Goal: Find specific page/section: Find specific page/section

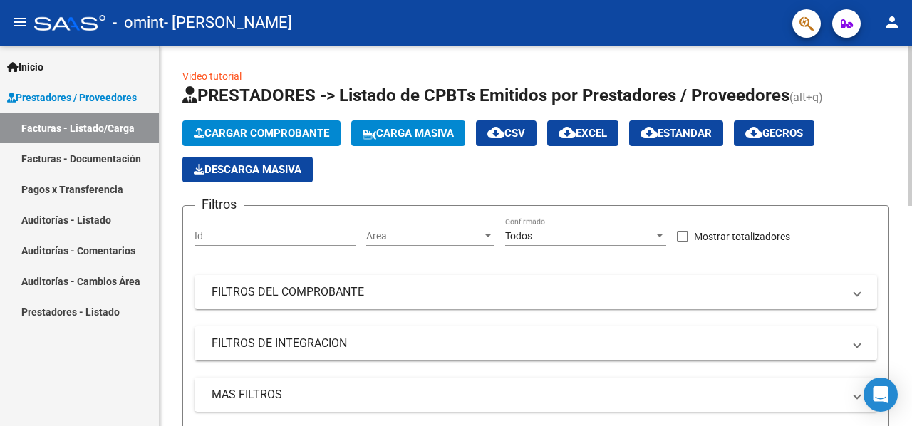
scroll to position [403, 0]
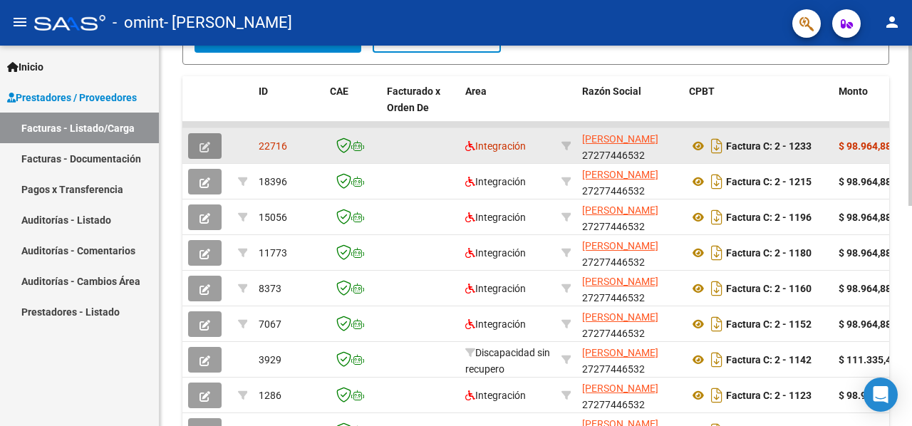
click at [203, 149] on icon "button" at bounding box center [205, 147] width 11 height 11
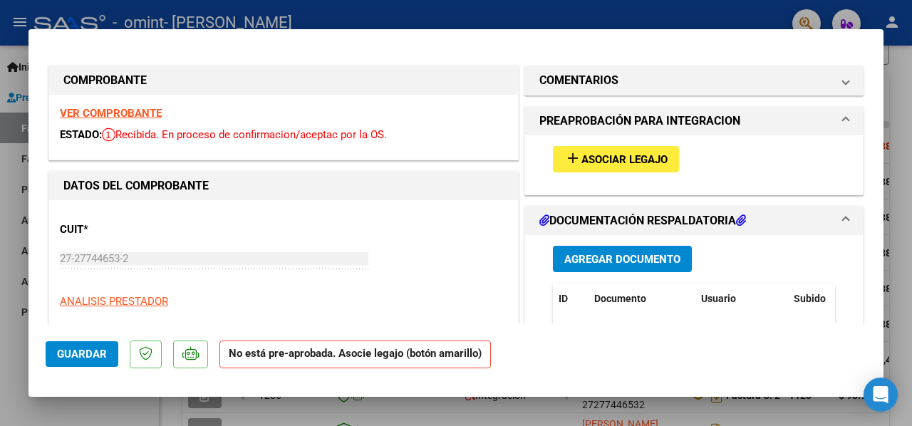
click at [636, 156] on span "Asociar Legajo" at bounding box center [625, 159] width 86 height 13
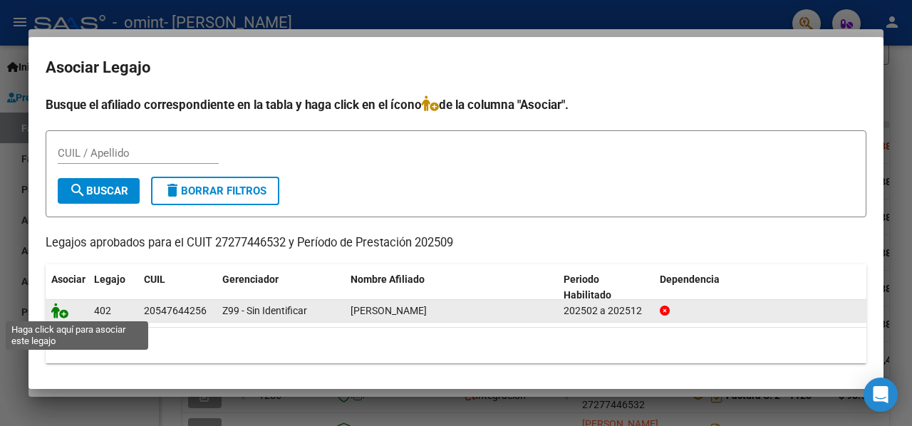
click at [59, 312] on icon at bounding box center [59, 311] width 17 height 16
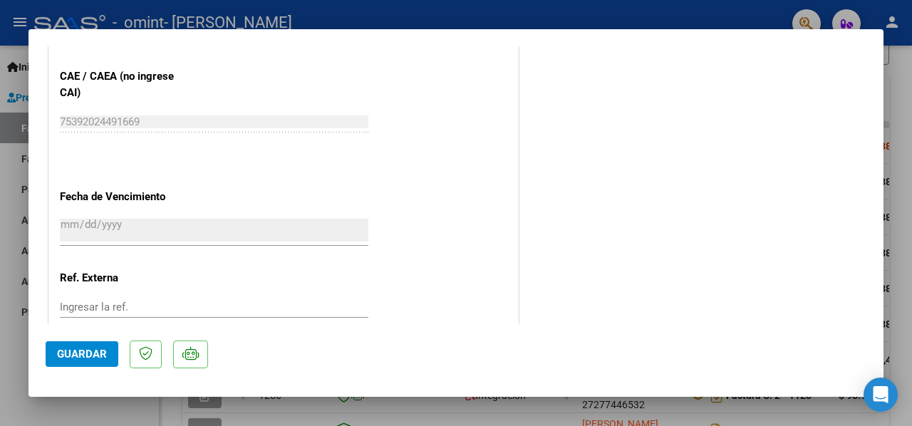
scroll to position [960, 0]
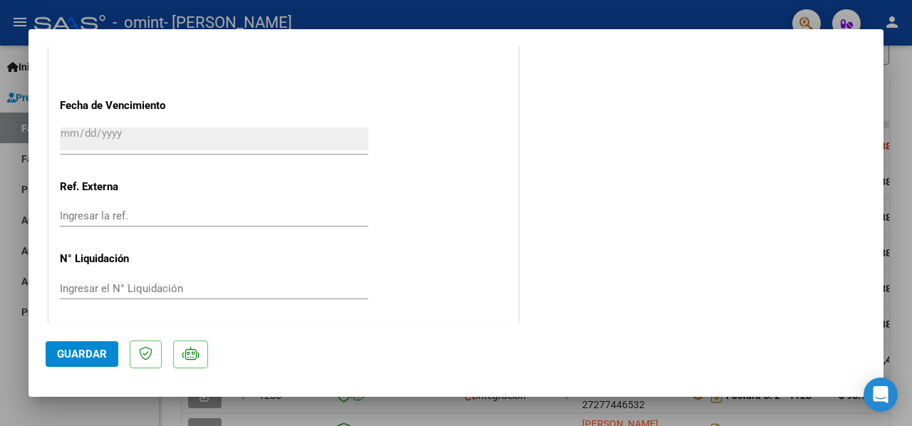
click at [0, 250] on div at bounding box center [456, 213] width 912 height 426
type input "$ 0,00"
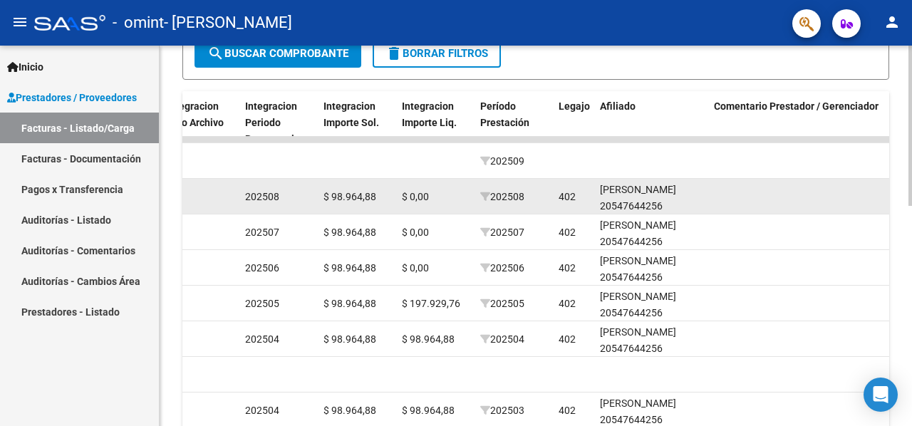
scroll to position [390, 0]
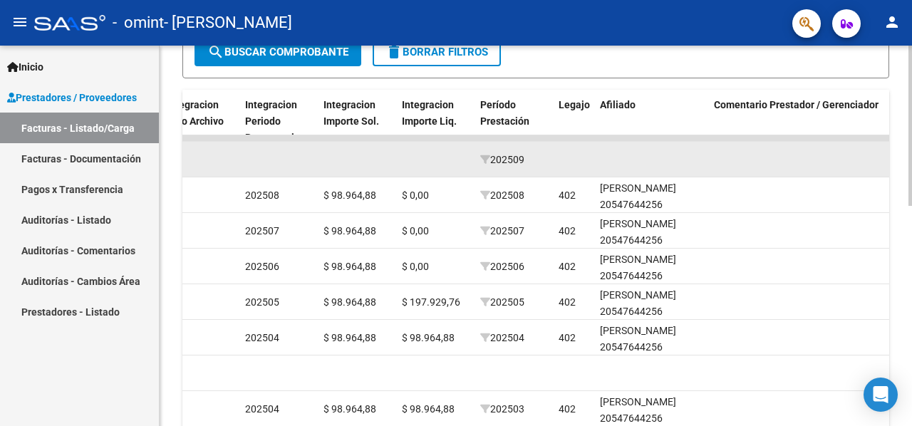
click at [560, 170] on datatable-body-cell at bounding box center [573, 159] width 41 height 35
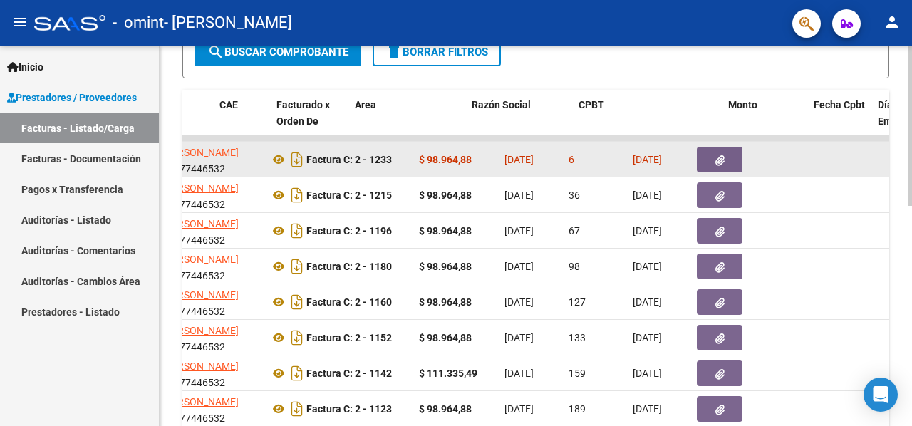
scroll to position [0, 0]
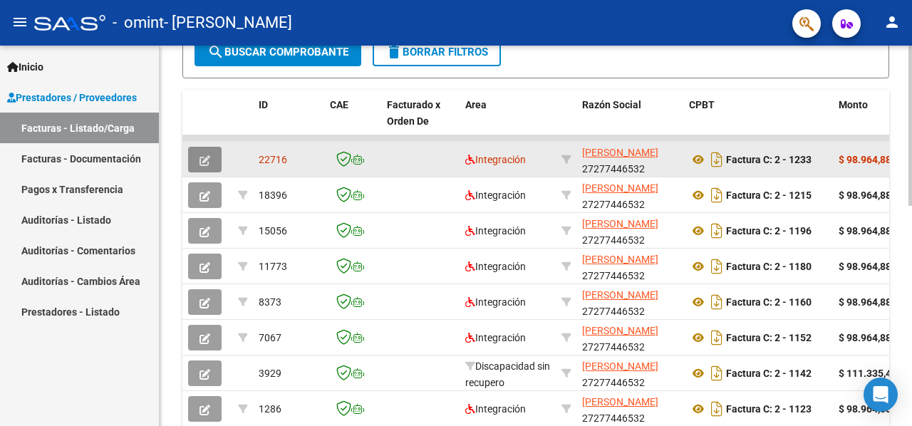
click at [212, 147] on button "button" at bounding box center [205, 160] width 34 height 26
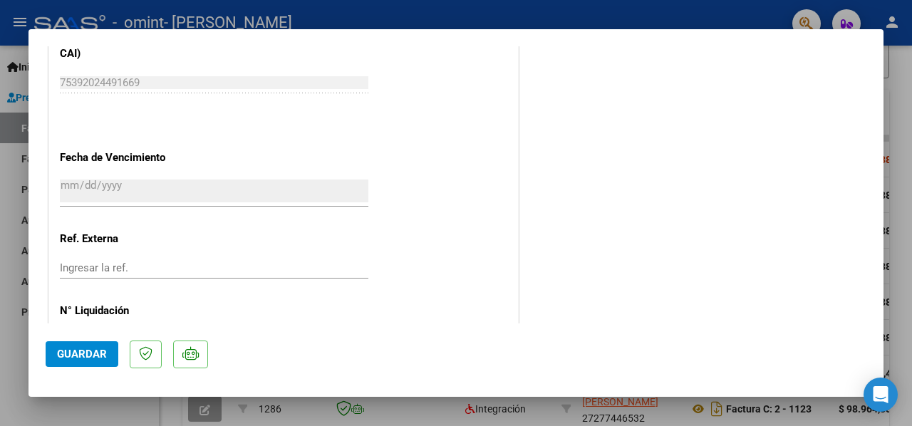
scroll to position [960, 0]
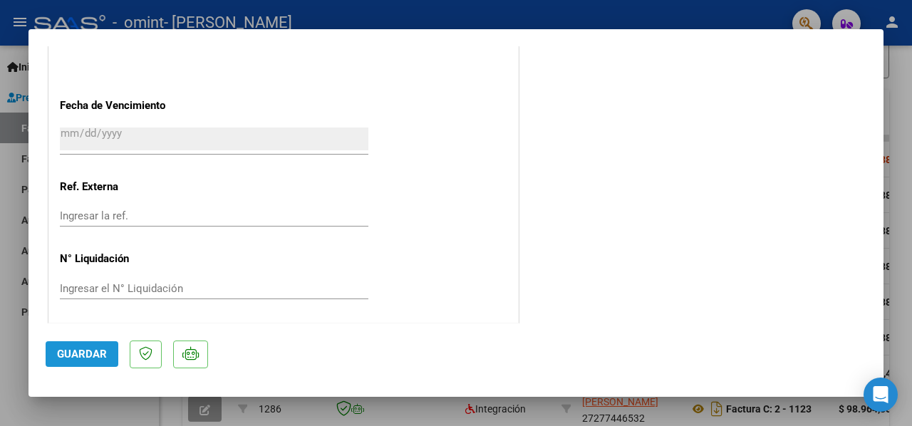
click at [74, 351] on span "Guardar" at bounding box center [82, 354] width 50 height 13
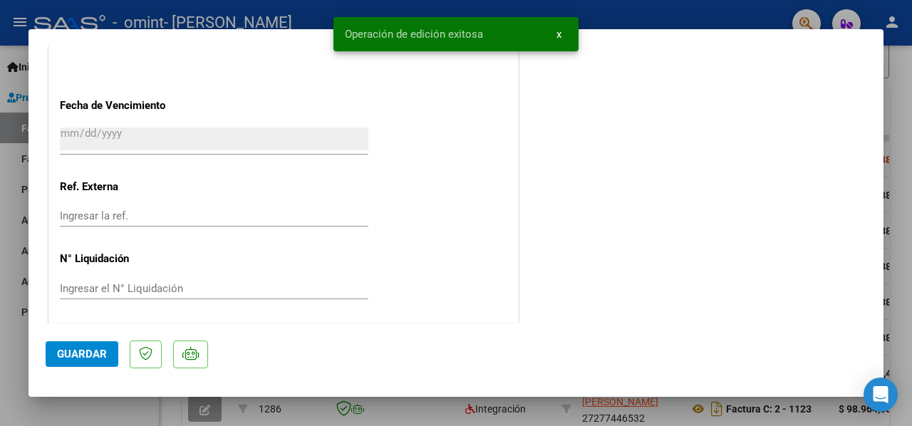
click at [30, 417] on div at bounding box center [456, 213] width 912 height 426
type input "$ 0,00"
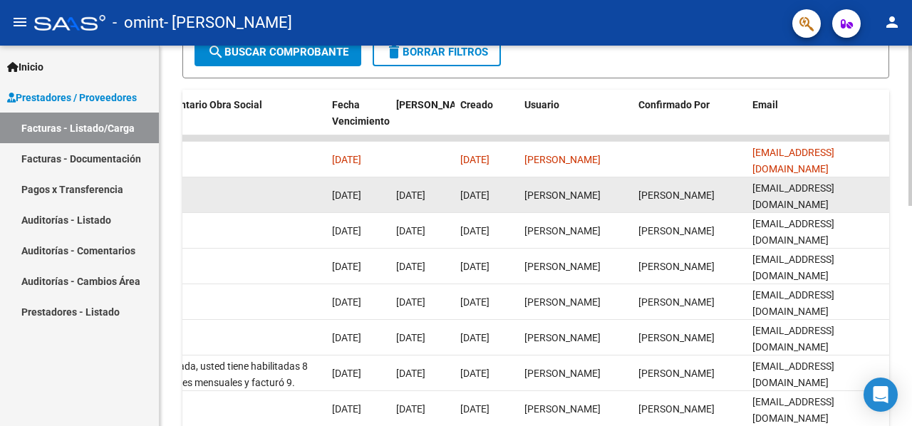
scroll to position [0, 2298]
click at [567, 211] on datatable-body-cell "[PERSON_NAME]" at bounding box center [576, 195] width 114 height 35
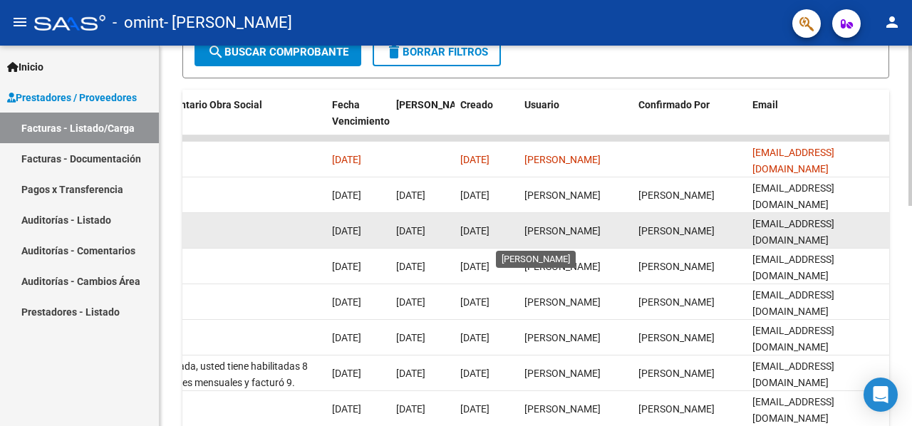
click at [565, 227] on span "[PERSON_NAME]" at bounding box center [563, 230] width 76 height 11
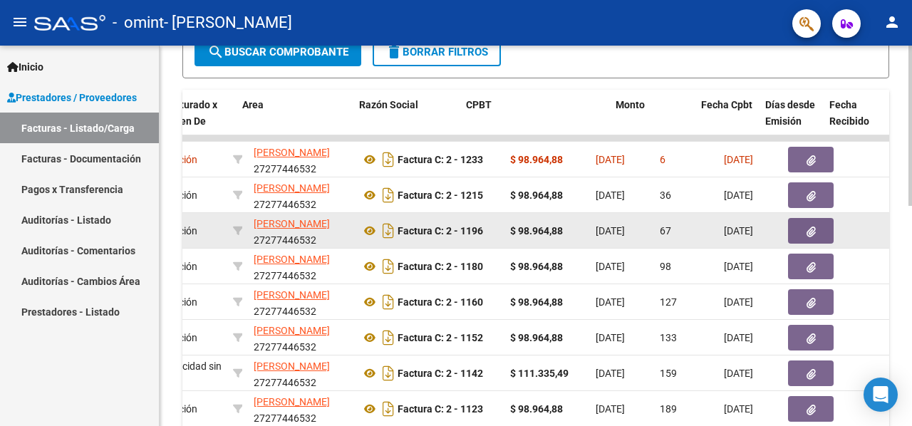
scroll to position [0, 0]
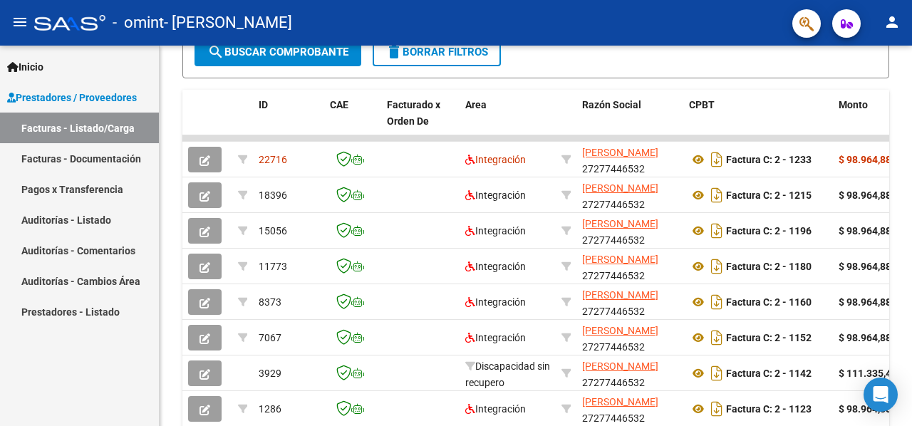
click at [73, 189] on link "Pagos x Transferencia" at bounding box center [79, 189] width 159 height 31
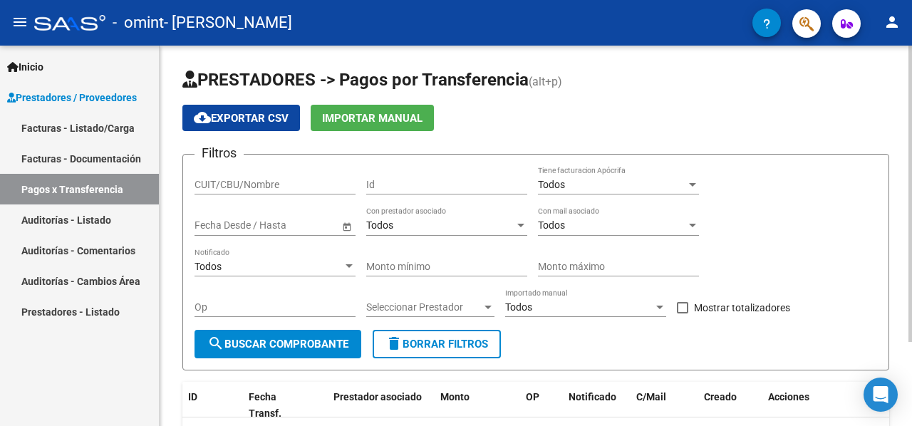
click at [346, 225] on span "Open calendar" at bounding box center [347, 226] width 34 height 34
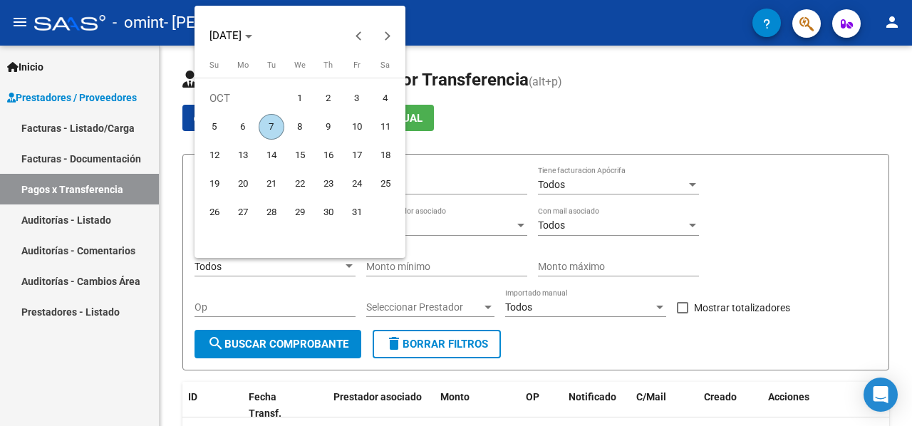
click at [297, 91] on span "1" at bounding box center [300, 99] width 26 height 26
type input "[DATE]"
click at [304, 102] on span "1" at bounding box center [300, 99] width 26 height 26
type input "[DATE]"
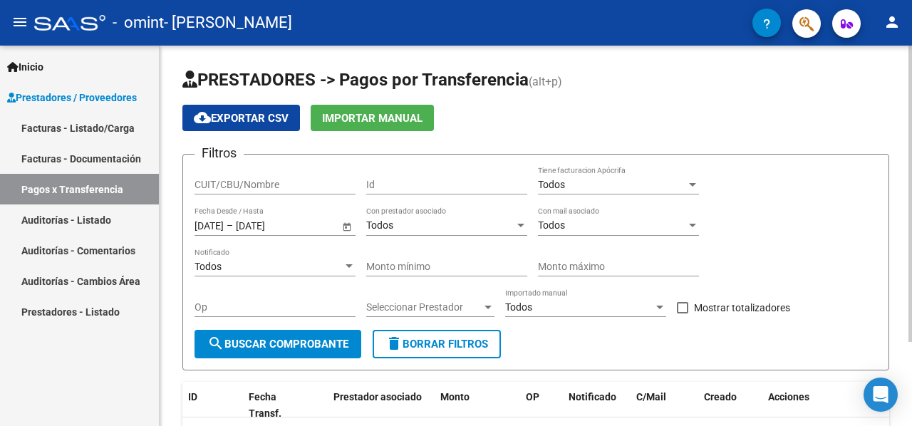
click at [348, 227] on span "Open calendar" at bounding box center [347, 226] width 34 height 34
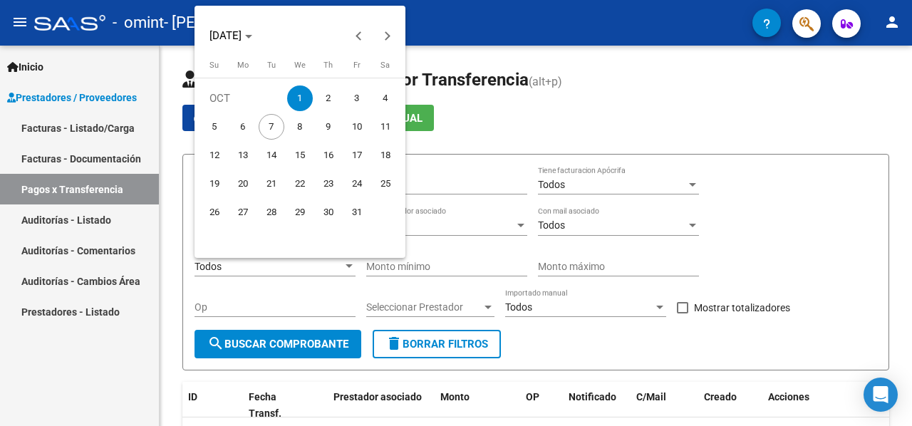
click at [299, 121] on span "8" at bounding box center [300, 127] width 26 height 26
type input "[DATE]"
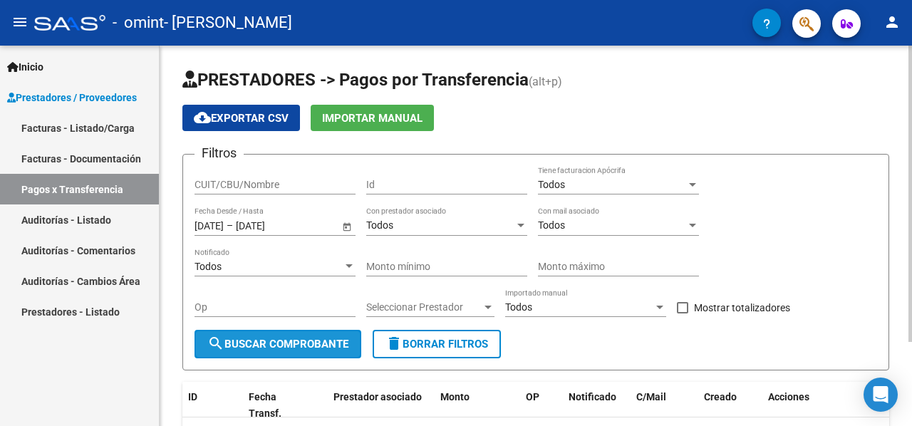
click at [286, 338] on span "search Buscar Comprobante" at bounding box center [277, 344] width 141 height 13
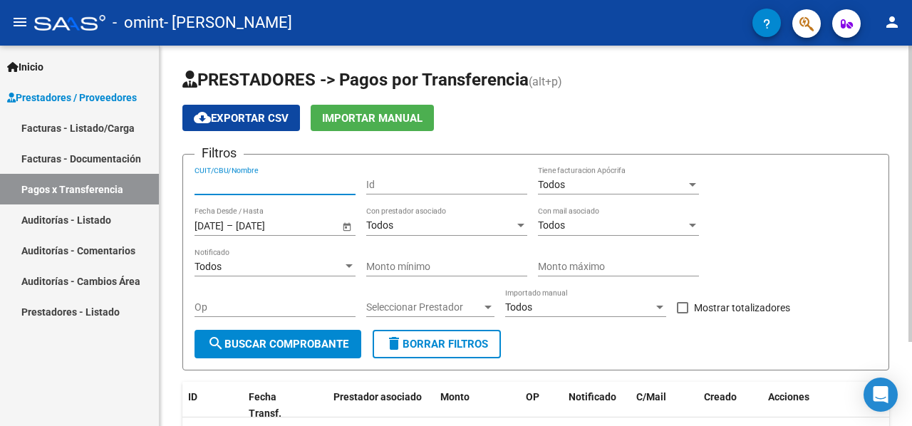
click at [271, 185] on input "CUIT/CBU/Nombre" at bounding box center [275, 185] width 161 height 12
type input "27277446532"
click at [580, 191] on div "Todos Tiene facturacion Apócrifa" at bounding box center [618, 180] width 161 height 29
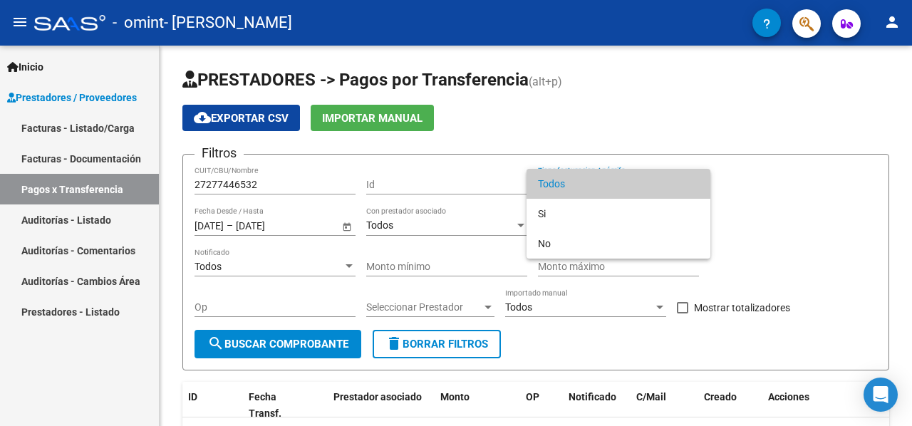
click at [580, 189] on span "Todos" at bounding box center [618, 184] width 161 height 30
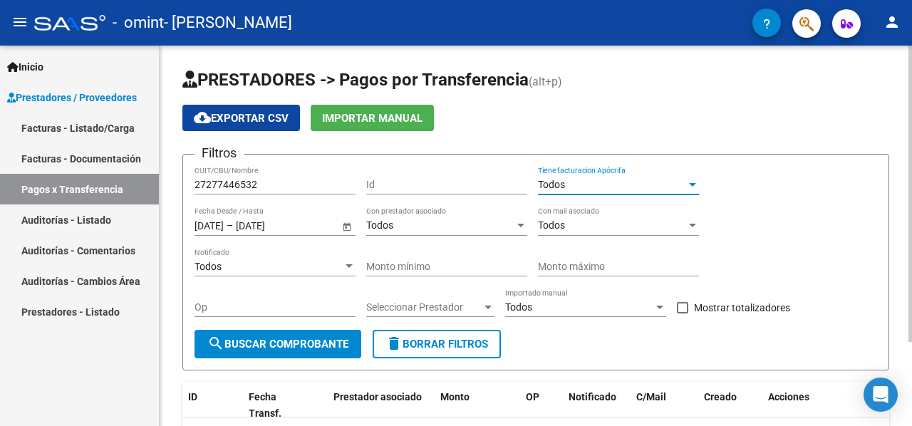
click at [341, 233] on span "Open calendar" at bounding box center [347, 226] width 34 height 34
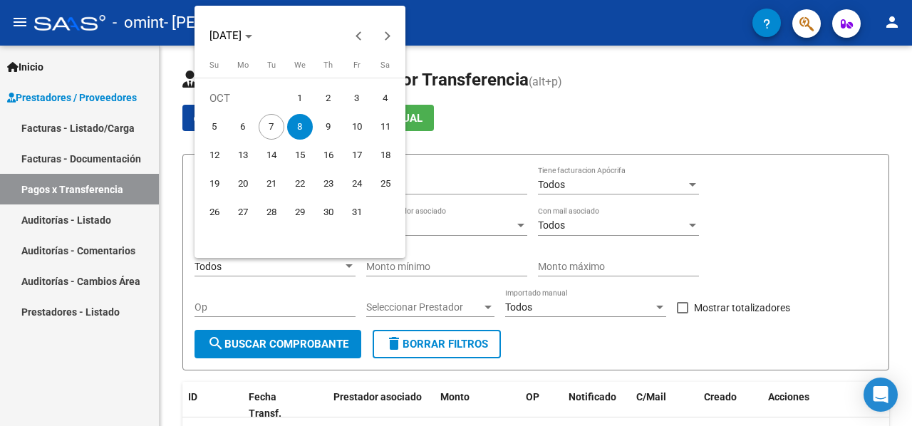
click at [288, 91] on button "1" at bounding box center [300, 98] width 29 height 29
type input "[DATE]"
click at [323, 287] on div at bounding box center [456, 213] width 912 height 426
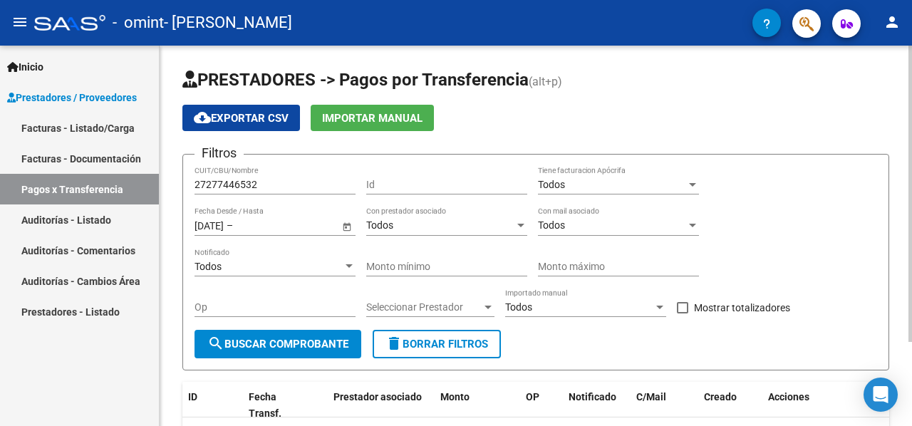
click at [345, 222] on span "Open calendar" at bounding box center [347, 226] width 34 height 34
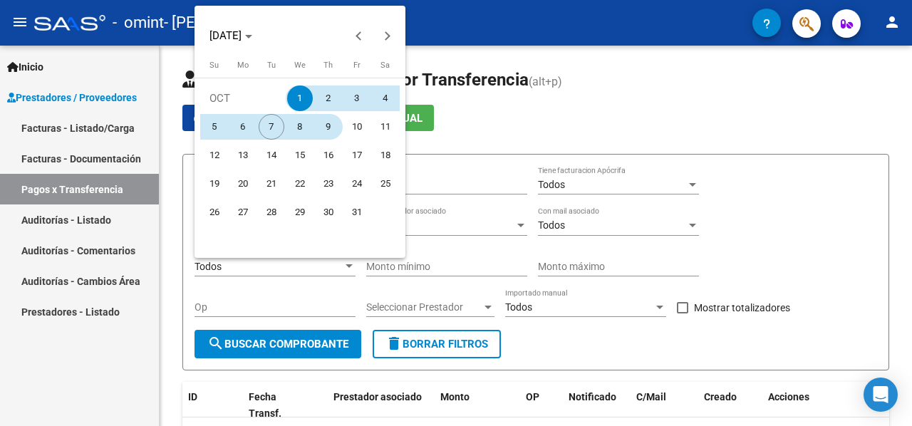
click at [321, 118] on span "9" at bounding box center [329, 127] width 26 height 26
type input "[DATE]"
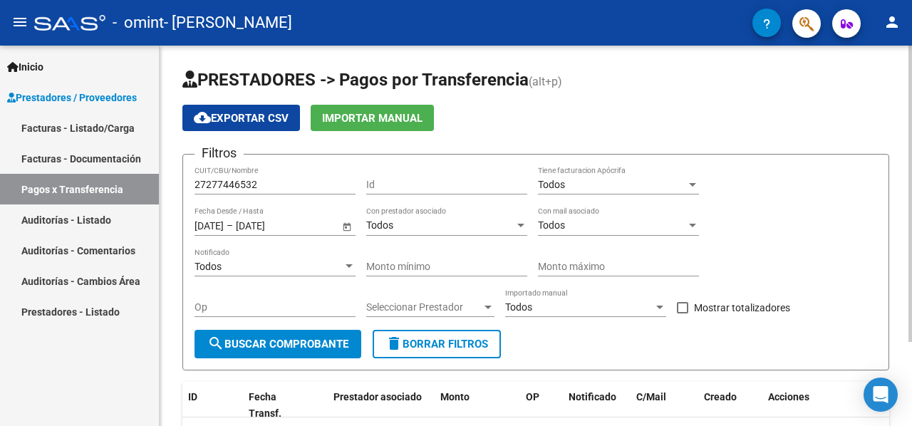
click at [461, 226] on div "Todos" at bounding box center [440, 226] width 148 height 12
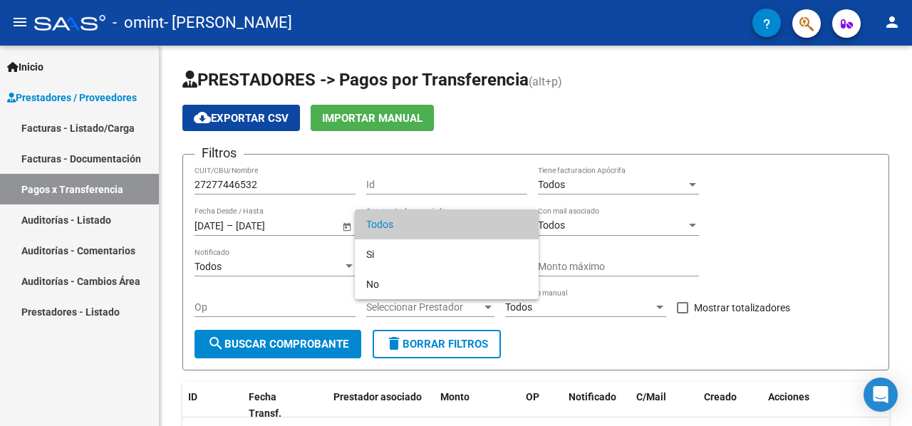
click at [438, 190] on div at bounding box center [456, 213] width 912 height 426
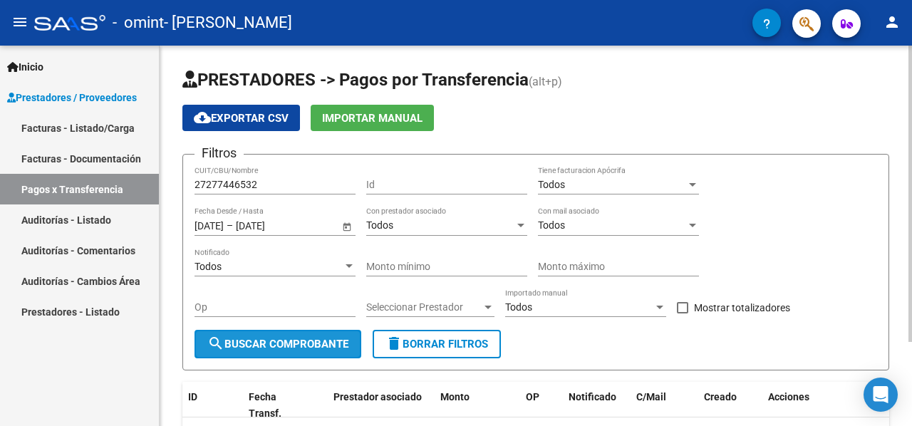
click at [318, 343] on span "search Buscar Comprobante" at bounding box center [277, 344] width 141 height 13
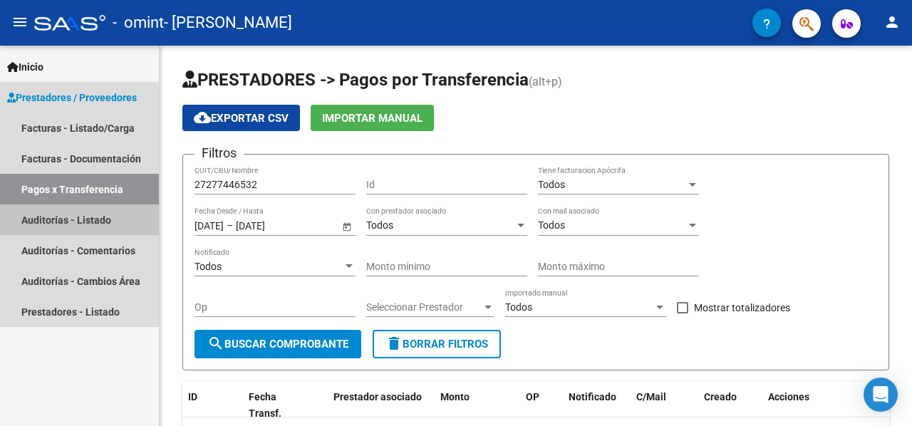
click at [43, 217] on link "Auditorías - Listado" at bounding box center [79, 220] width 159 height 31
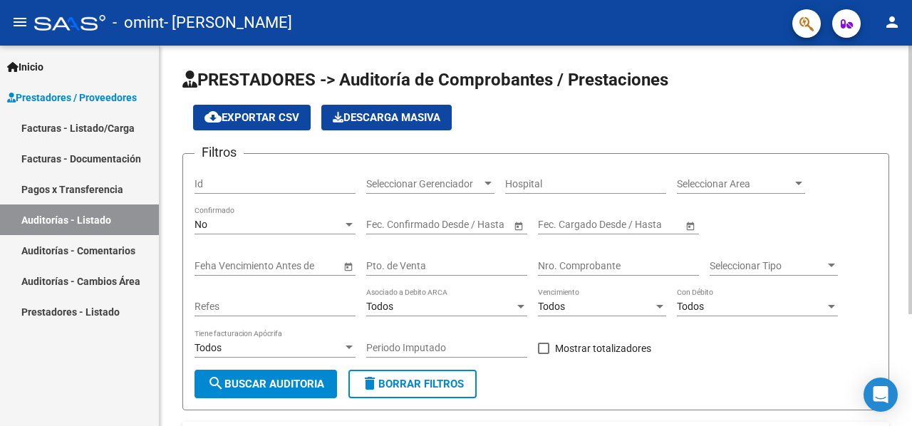
scroll to position [158, 0]
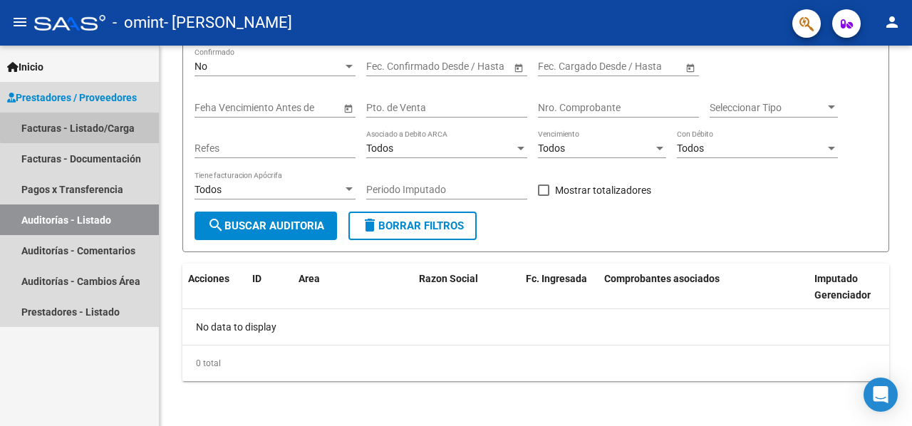
click at [113, 123] on link "Facturas - Listado/Carga" at bounding box center [79, 128] width 159 height 31
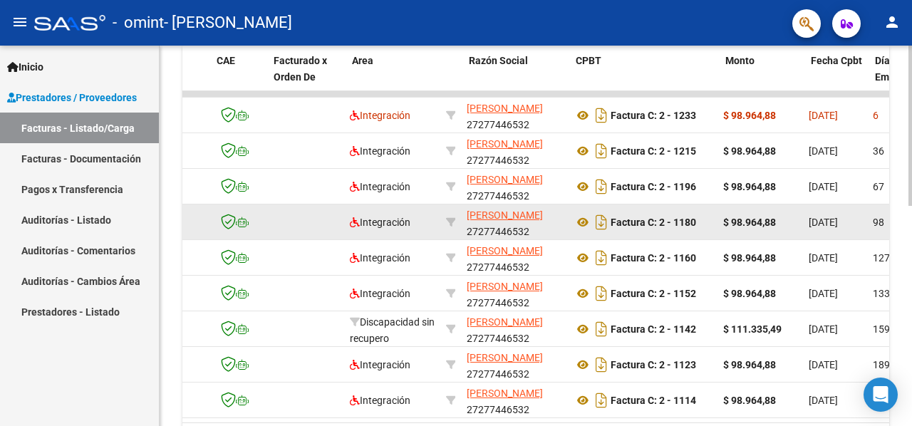
scroll to position [0, 112]
